Goal: Check status: Check status

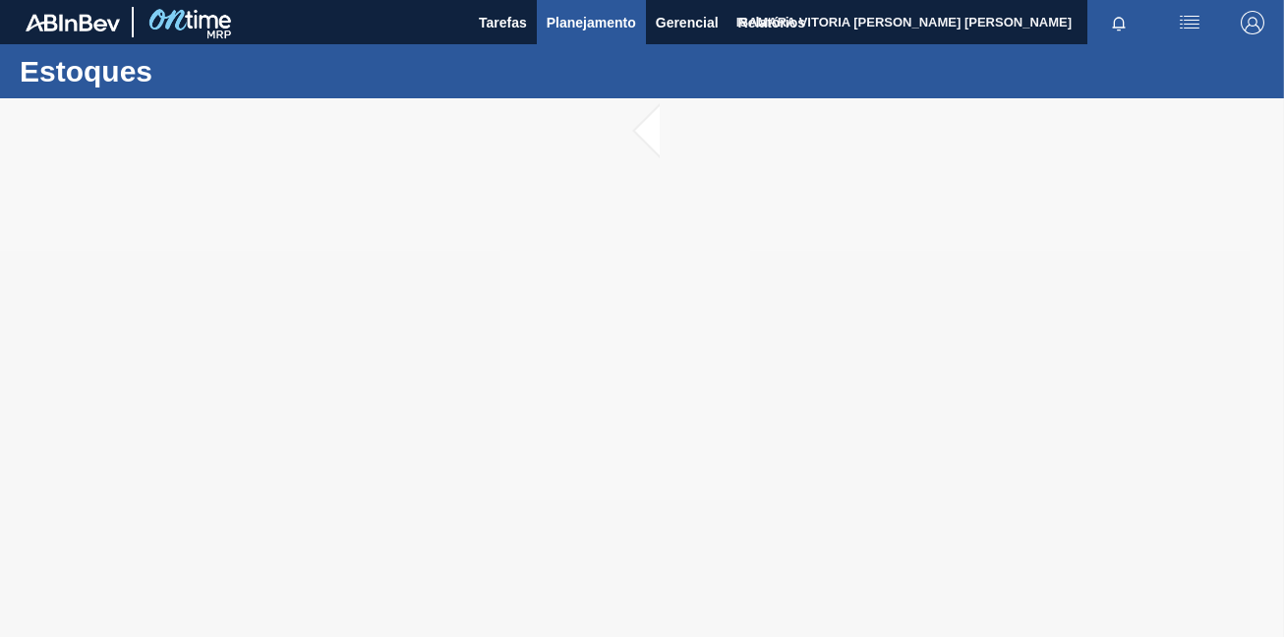
click at [559, 23] on span "Planejamento" at bounding box center [591, 23] width 89 height 24
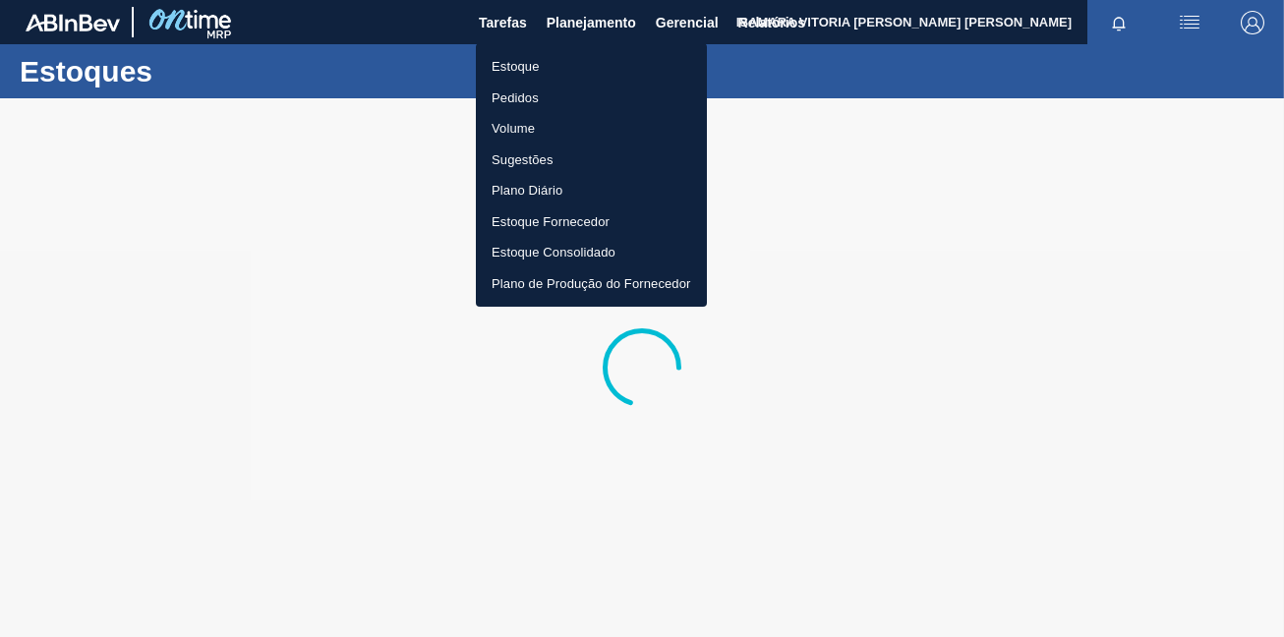
click at [532, 88] on li "Pedidos" at bounding box center [591, 98] width 231 height 31
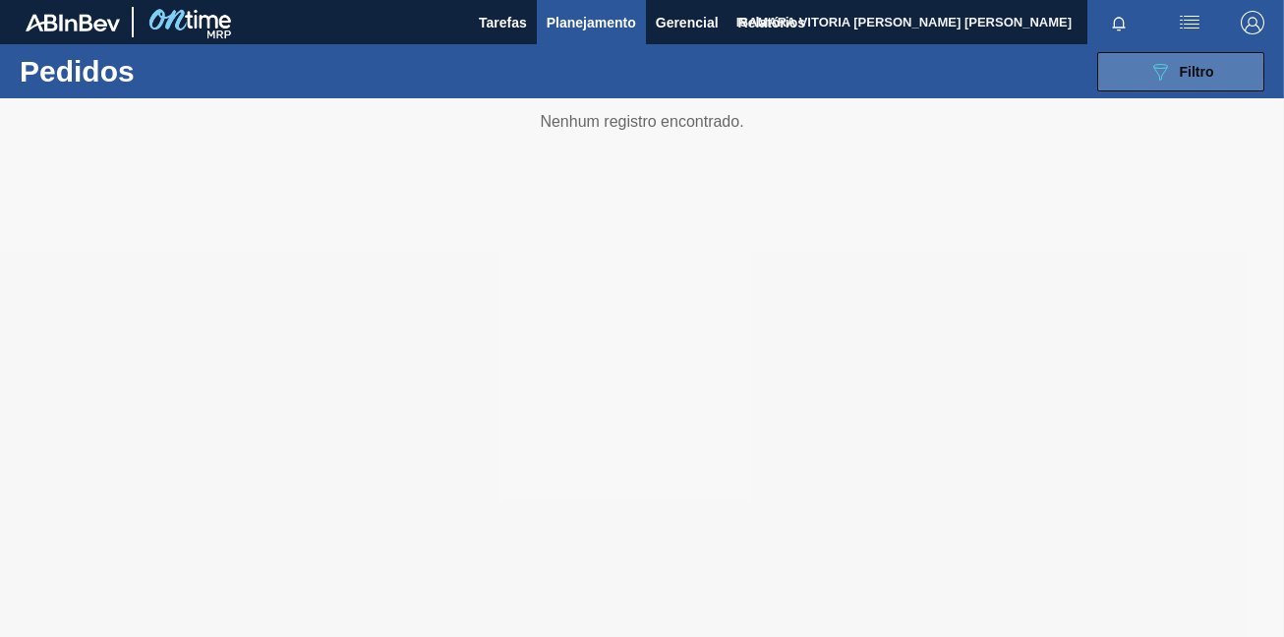
click at [1129, 68] on button "089F7B8B-B2A5-4AFE-B5C0-19BA573D28AC Filtro" at bounding box center [1180, 71] width 167 height 39
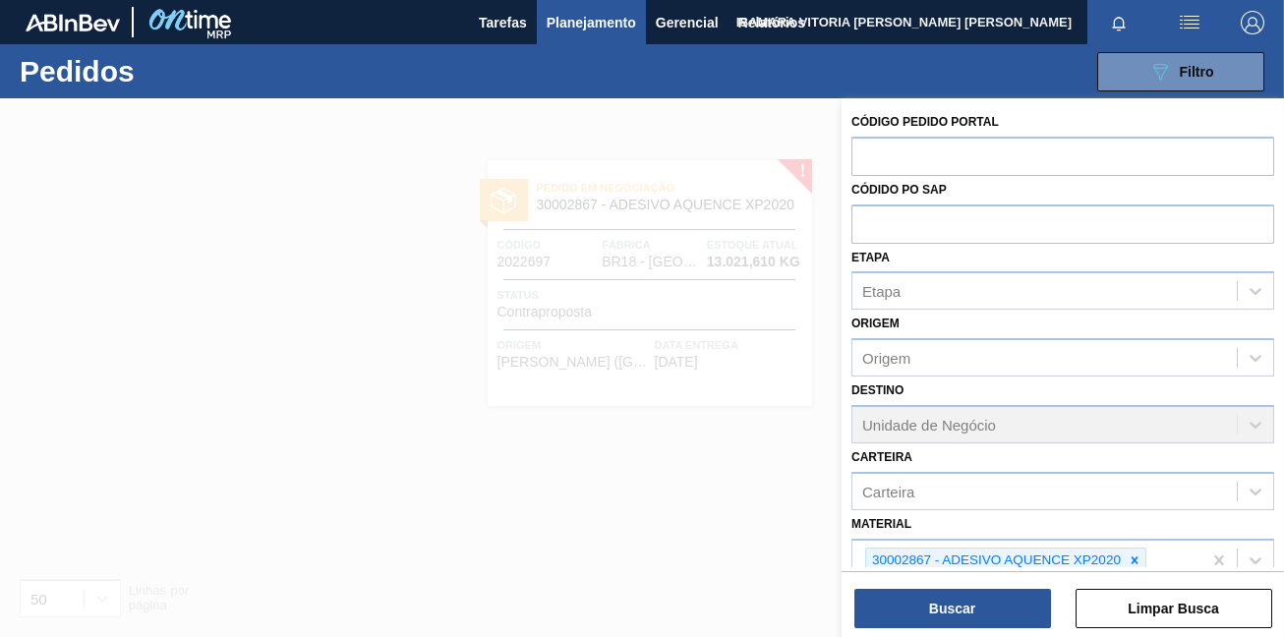
scroll to position [193, 0]
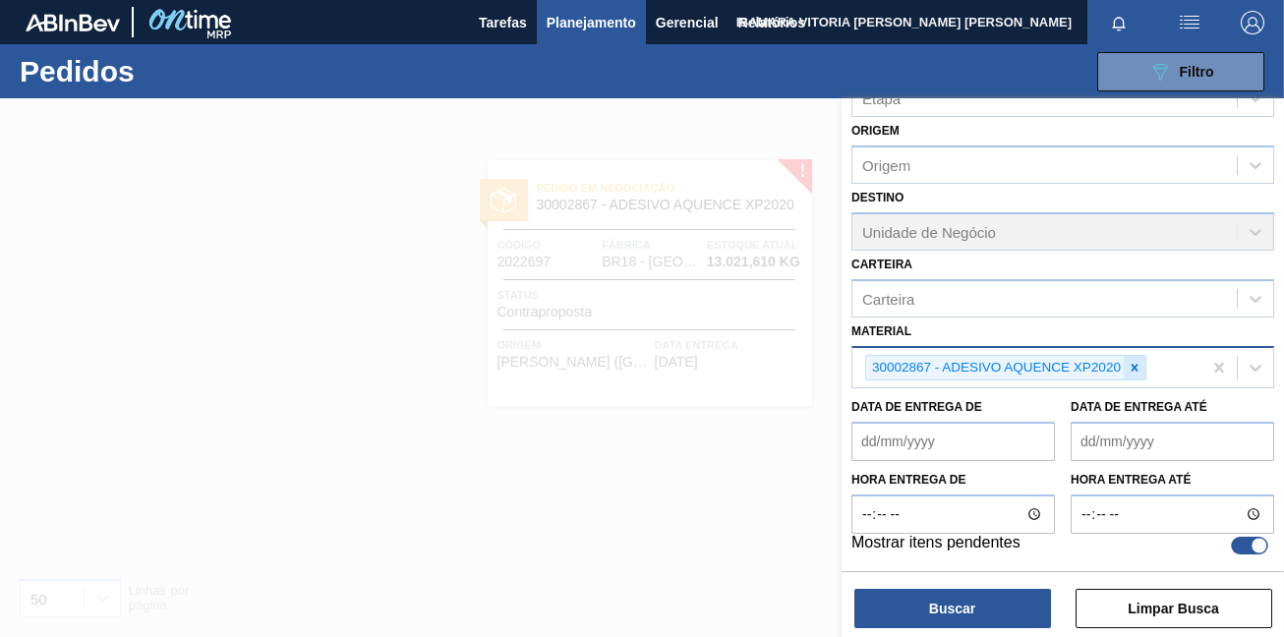
click at [1128, 361] on icon at bounding box center [1135, 368] width 14 height 14
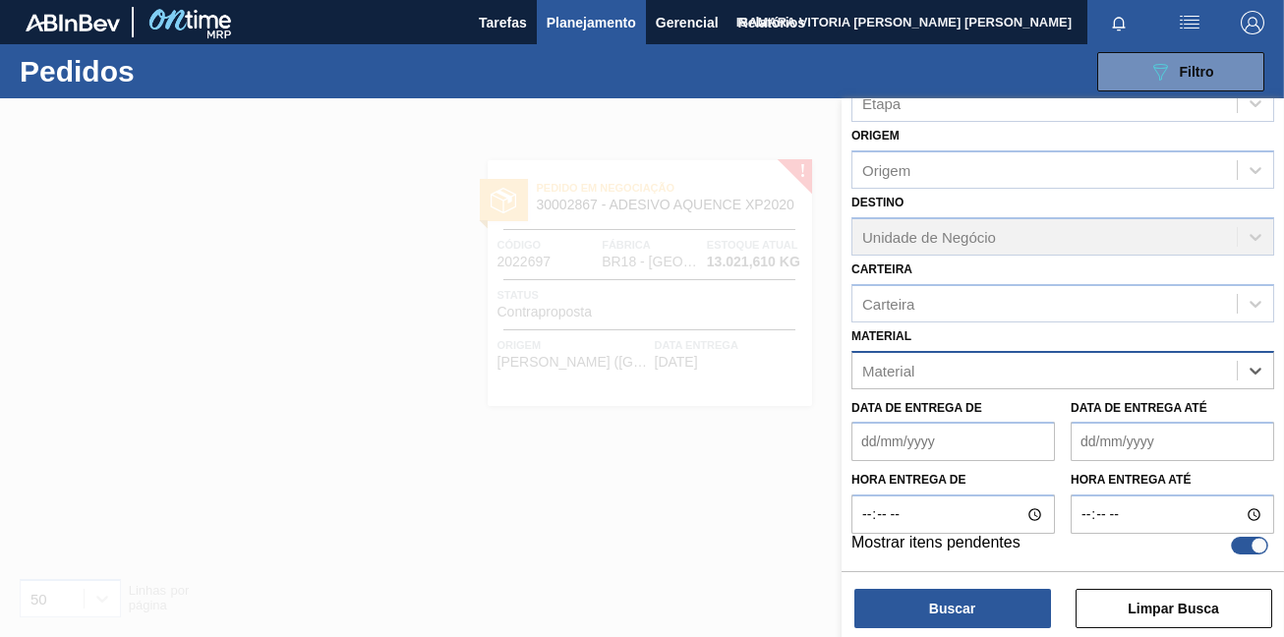
click at [737, 404] on div at bounding box center [642, 416] width 1284 height 637
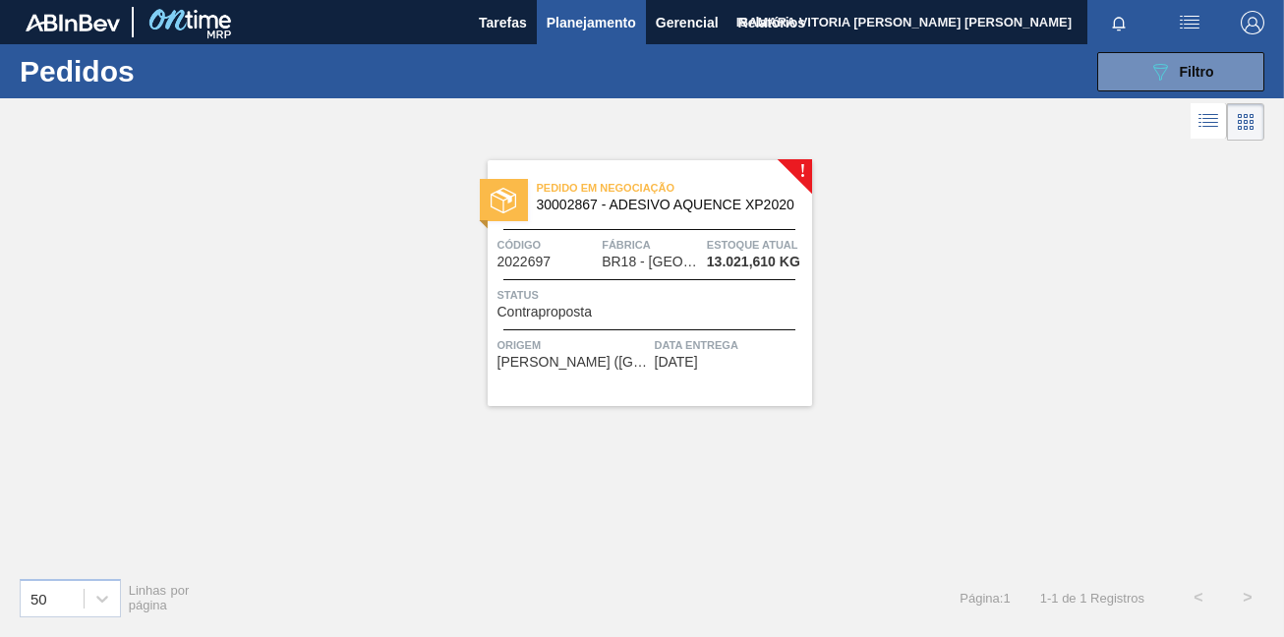
click at [730, 339] on span "Data entrega" at bounding box center [731, 345] width 152 height 20
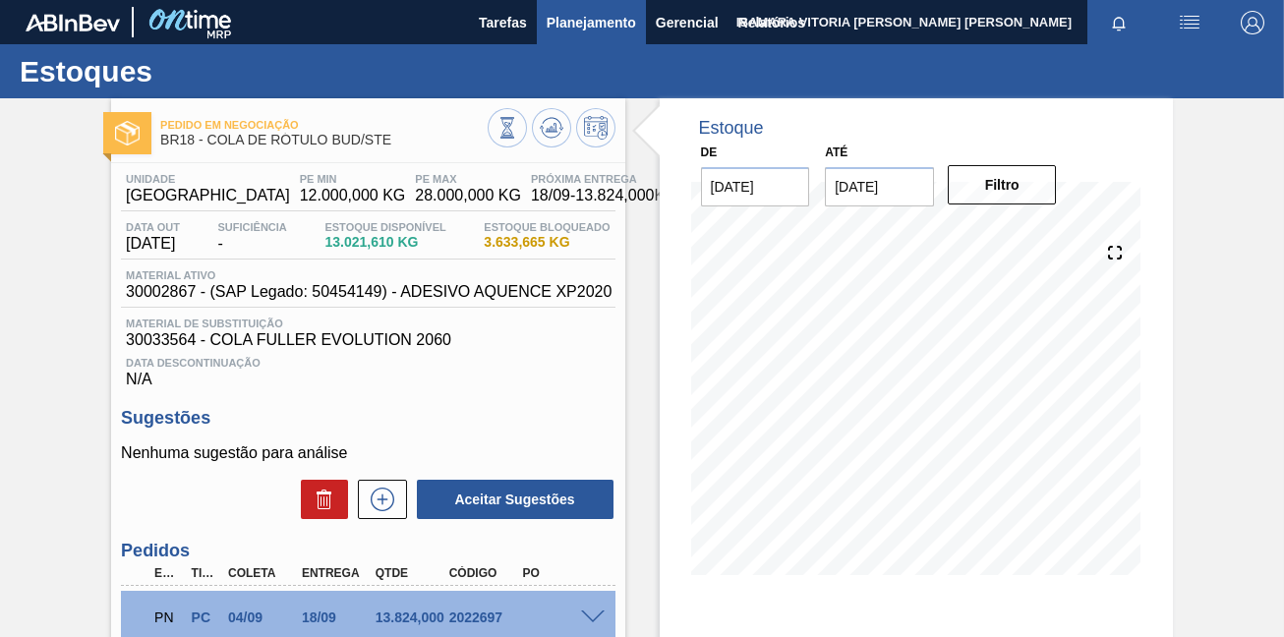
click at [611, 25] on span "Planejamento" at bounding box center [591, 23] width 89 height 24
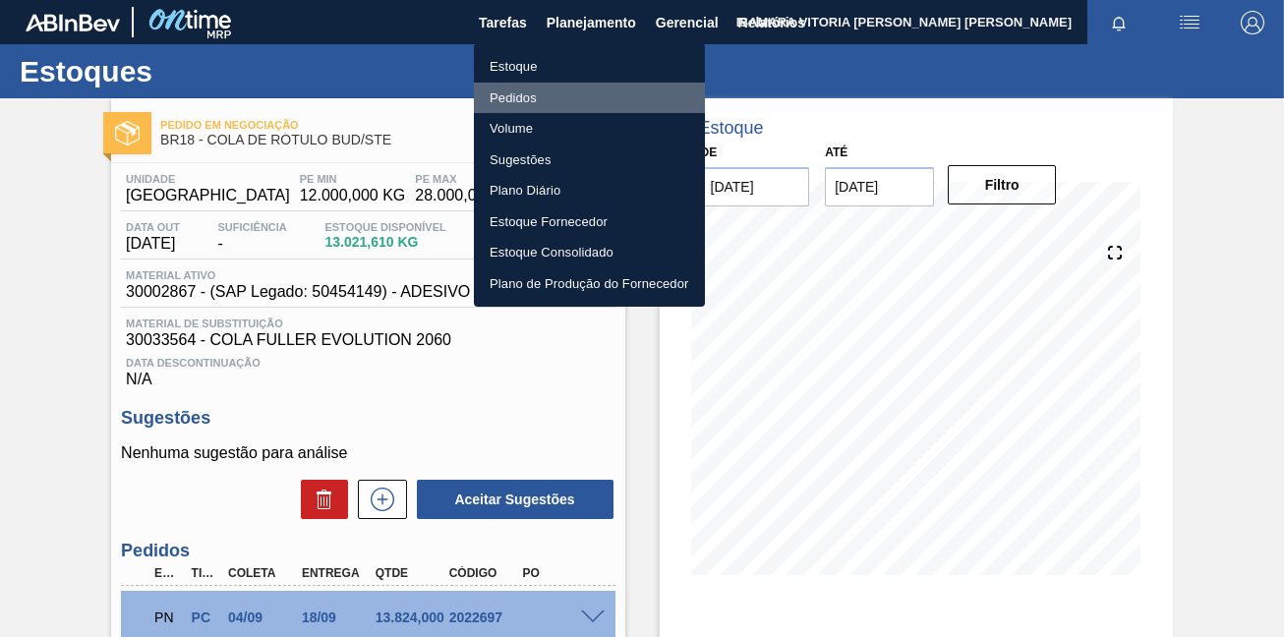
click at [511, 86] on li "Pedidos" at bounding box center [589, 98] width 231 height 31
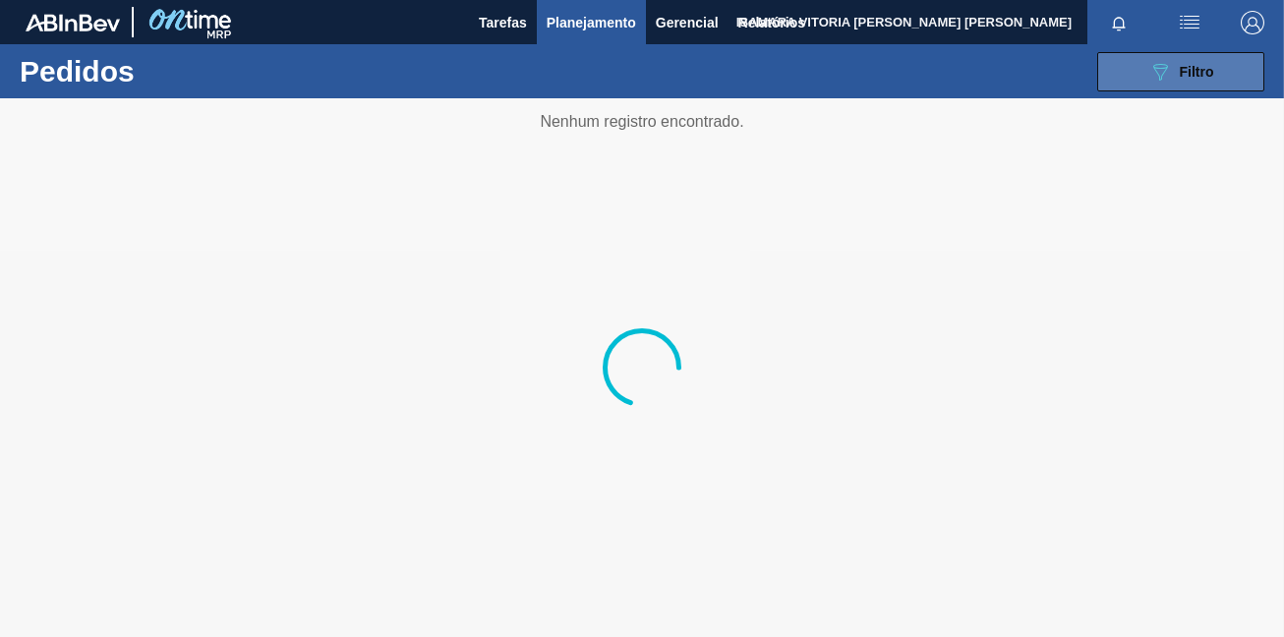
click at [1193, 87] on button "089F7B8B-B2A5-4AFE-B5C0-19BA573D28AC Filtro" at bounding box center [1180, 71] width 167 height 39
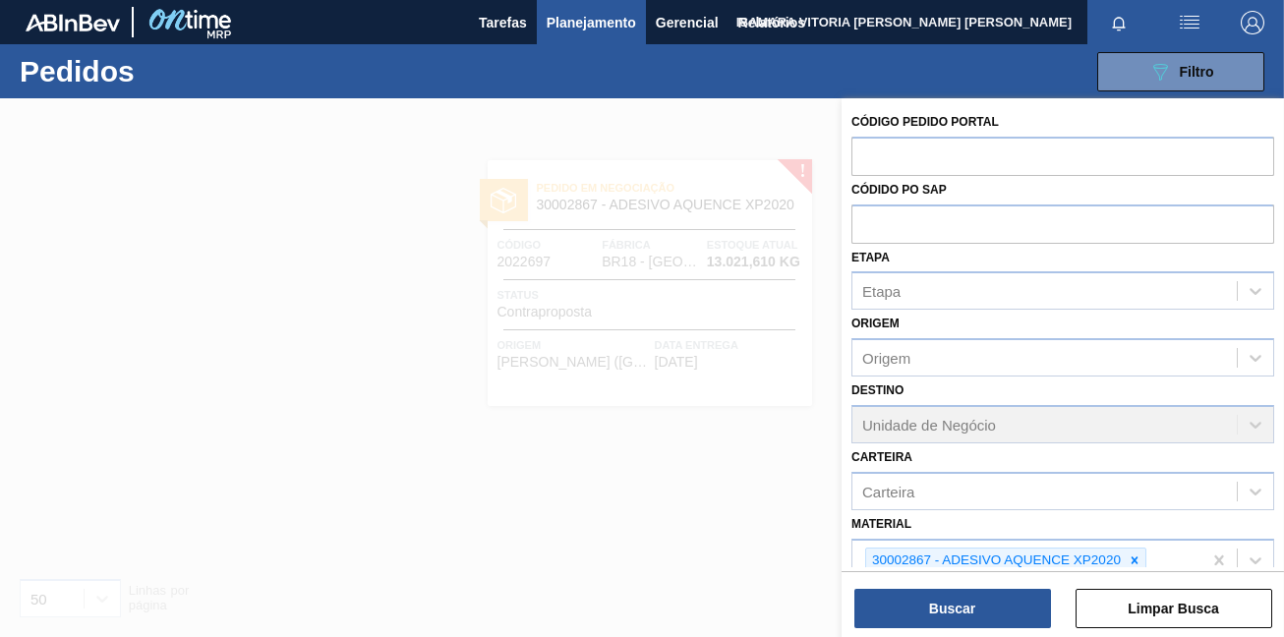
scroll to position [193, 0]
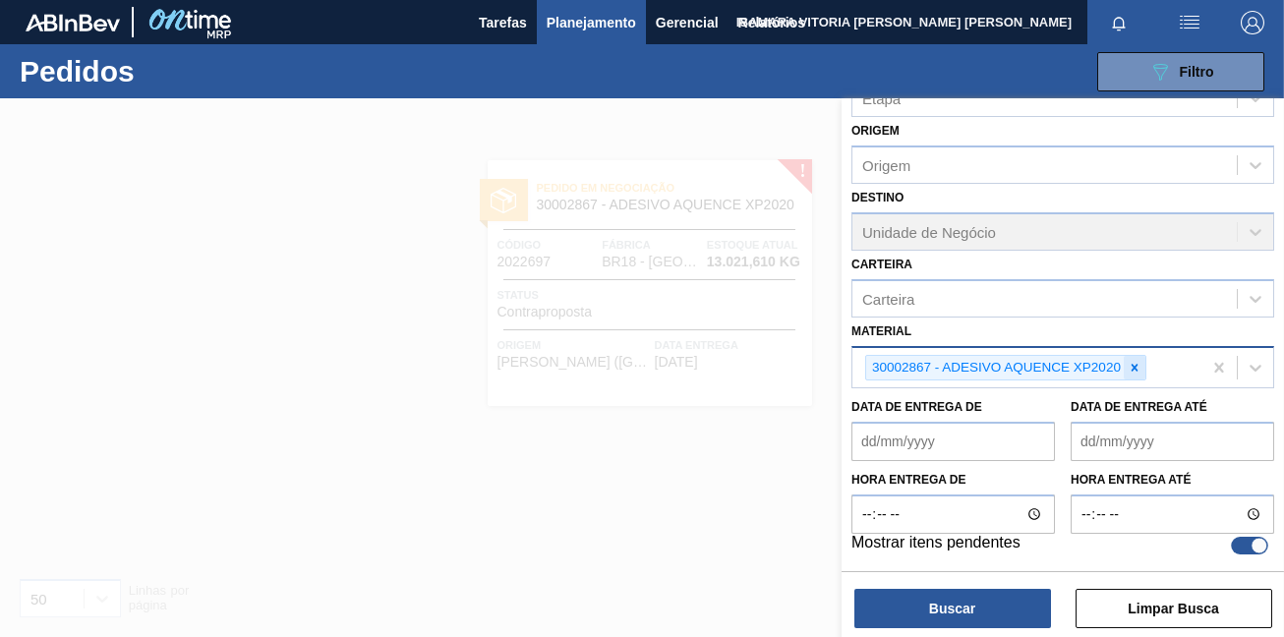
click at [1136, 365] on icon at bounding box center [1134, 367] width 7 height 7
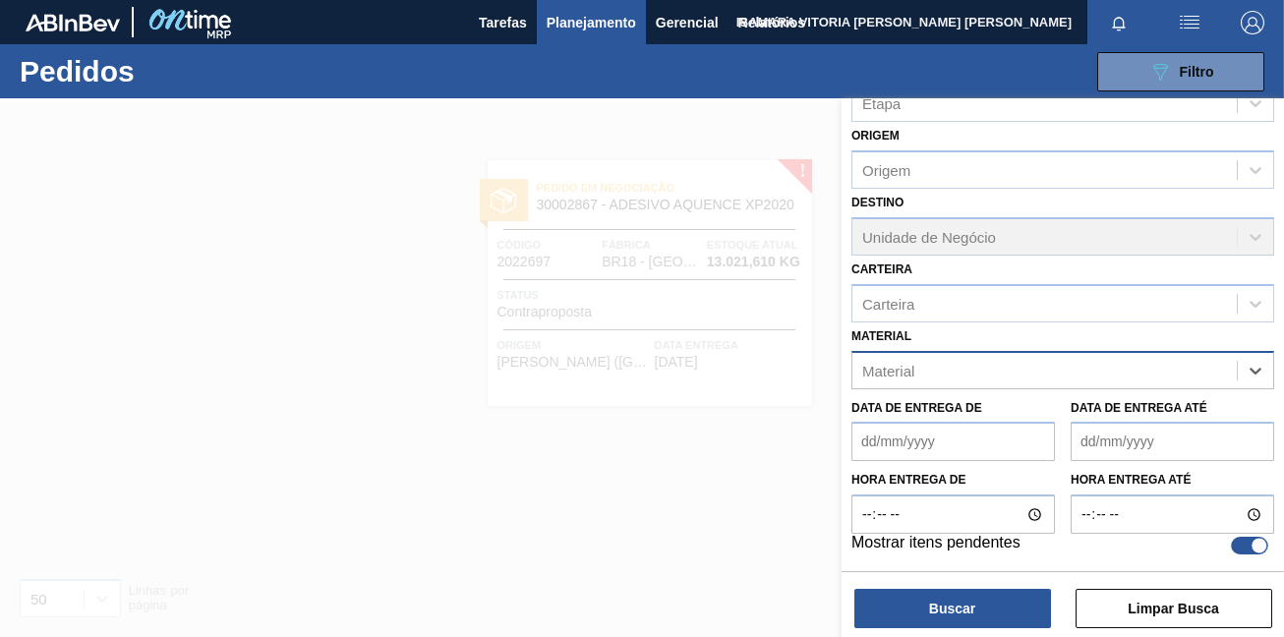
paste input "30002598"
type input "30002598"
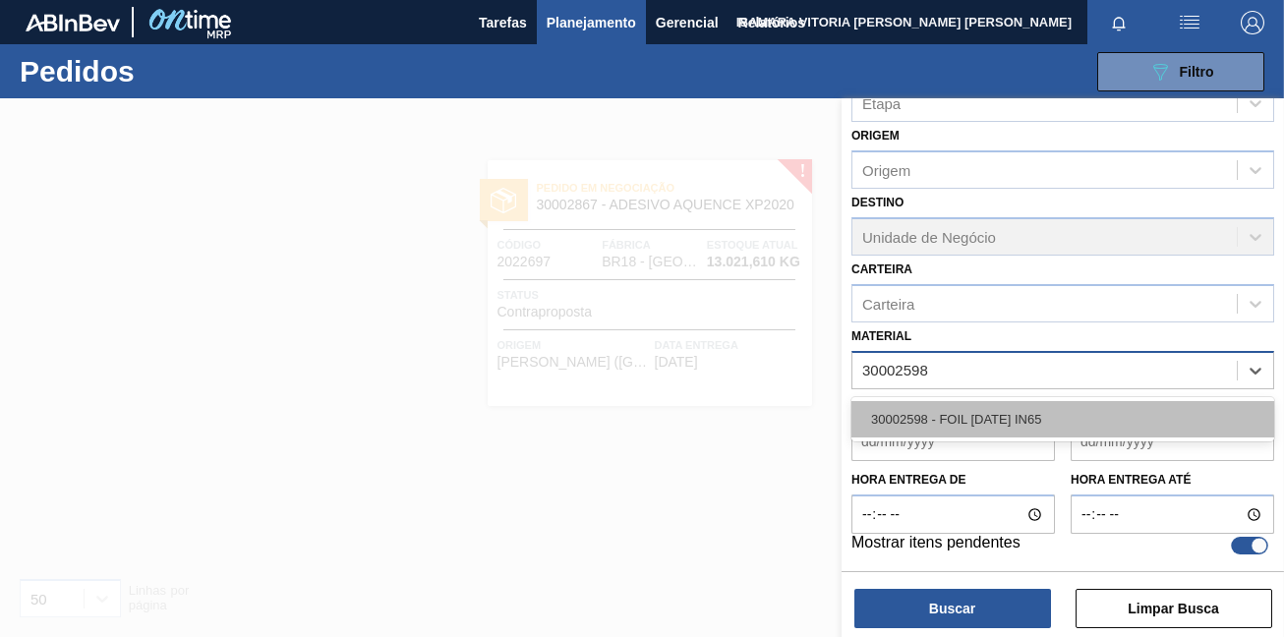
click at [872, 426] on div "30002598 - FOIL [DATE] IN65" at bounding box center [1062, 419] width 423 height 36
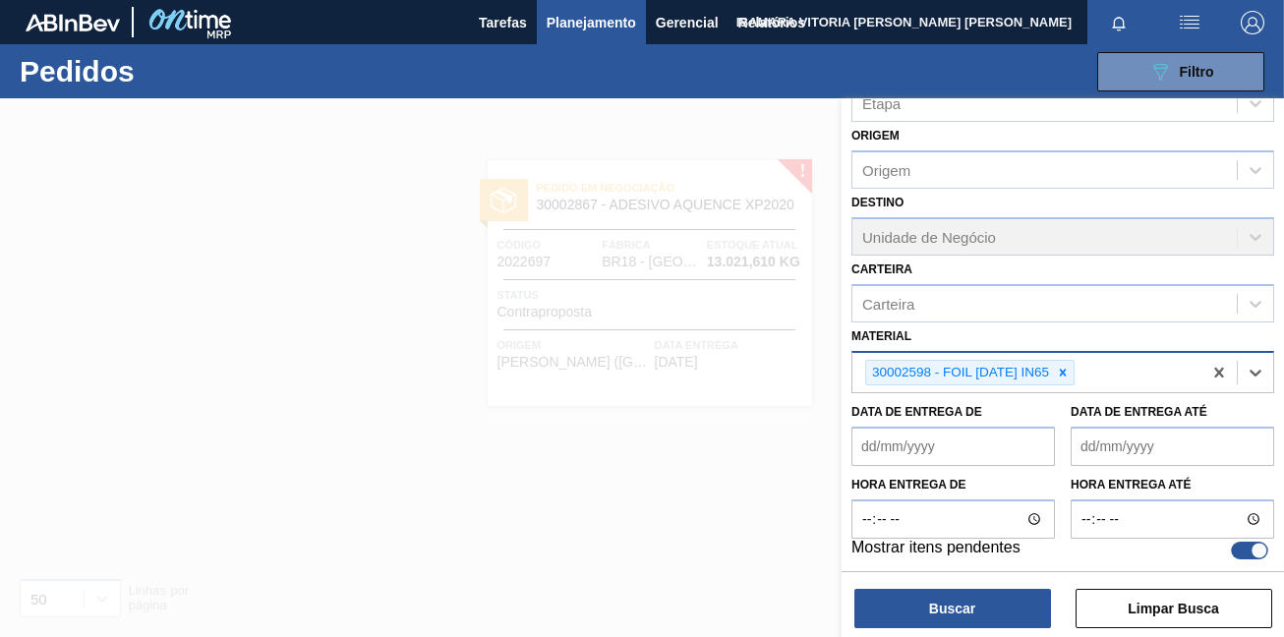
scroll to position [193, 0]
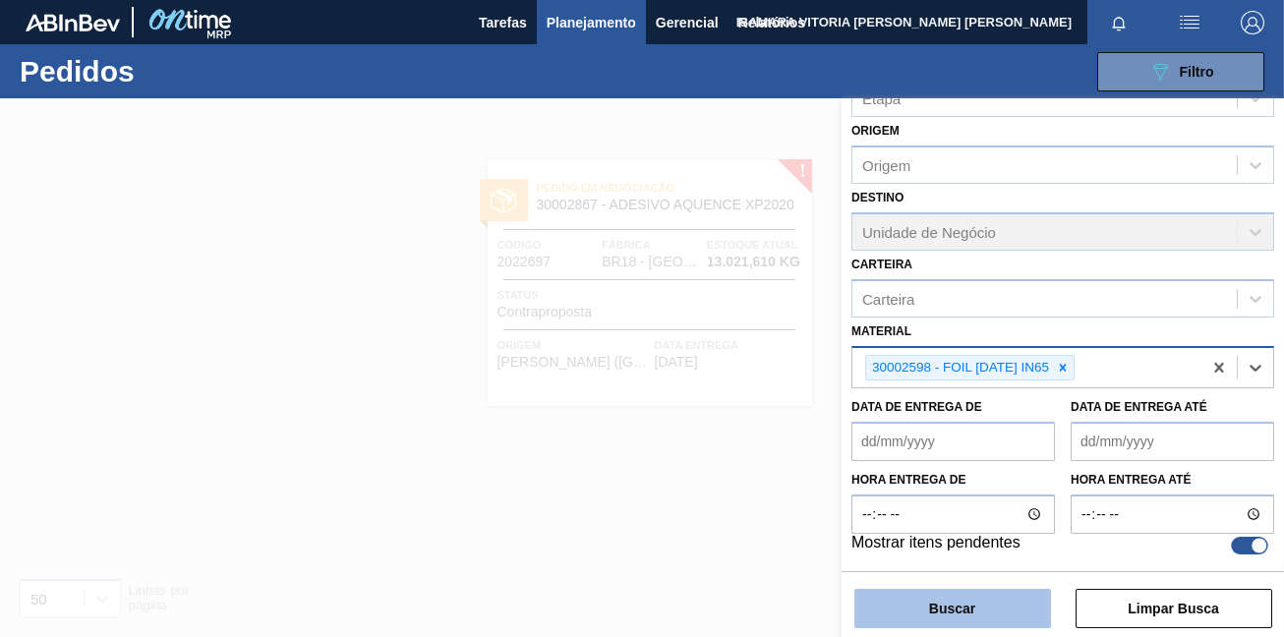
click at [919, 602] on button "Buscar" at bounding box center [952, 608] width 197 height 39
